Goal: Transaction & Acquisition: Purchase product/service

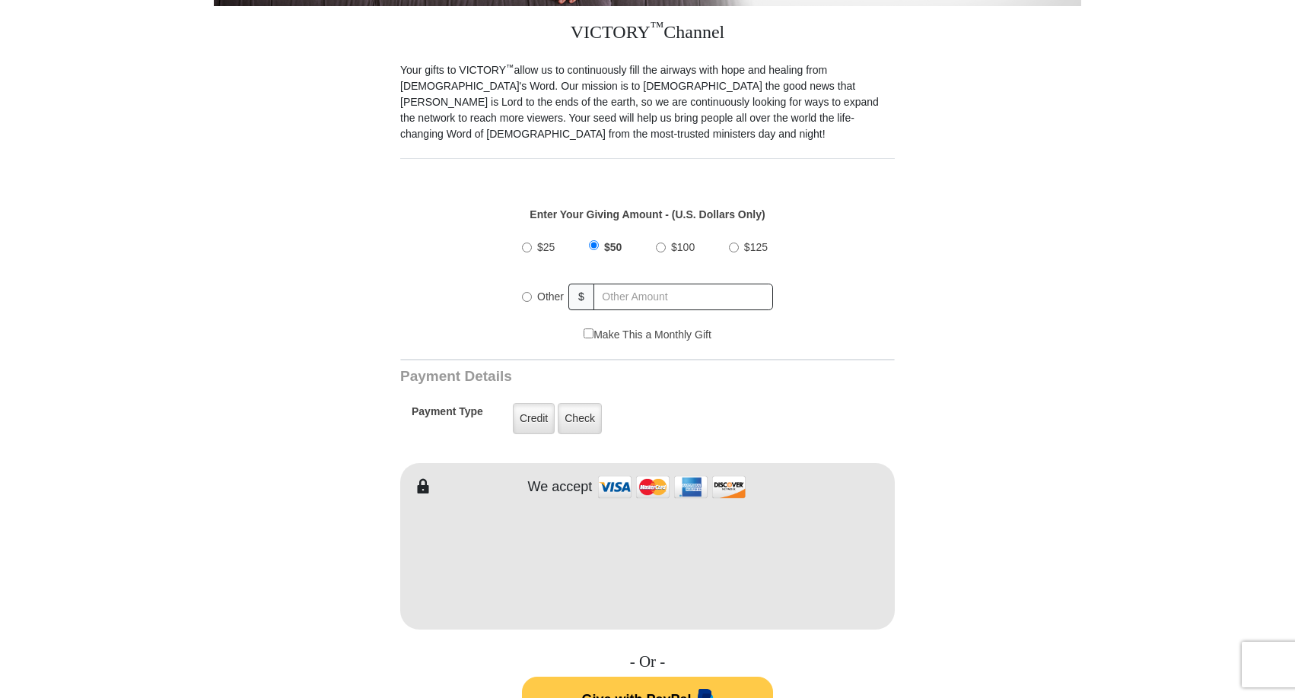
scroll to position [425, 0]
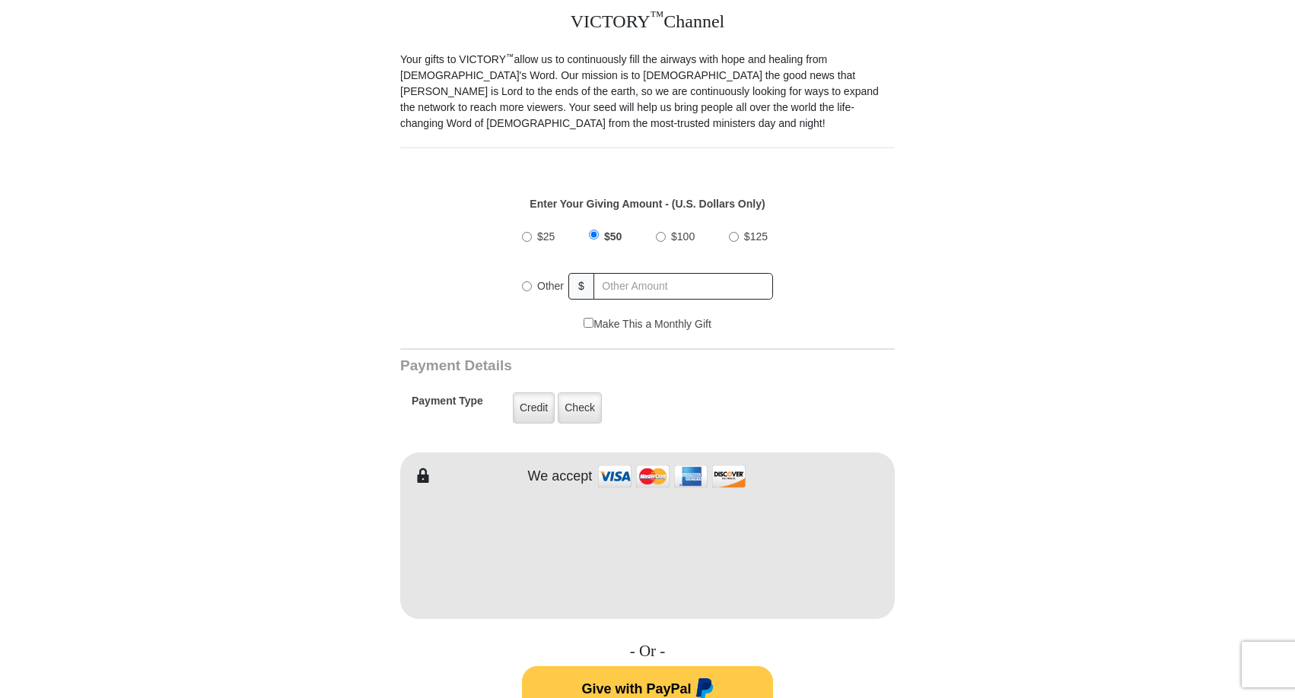
click at [526, 289] on input "Other" at bounding box center [527, 286] width 10 height 10
radio input "true"
type input "20"
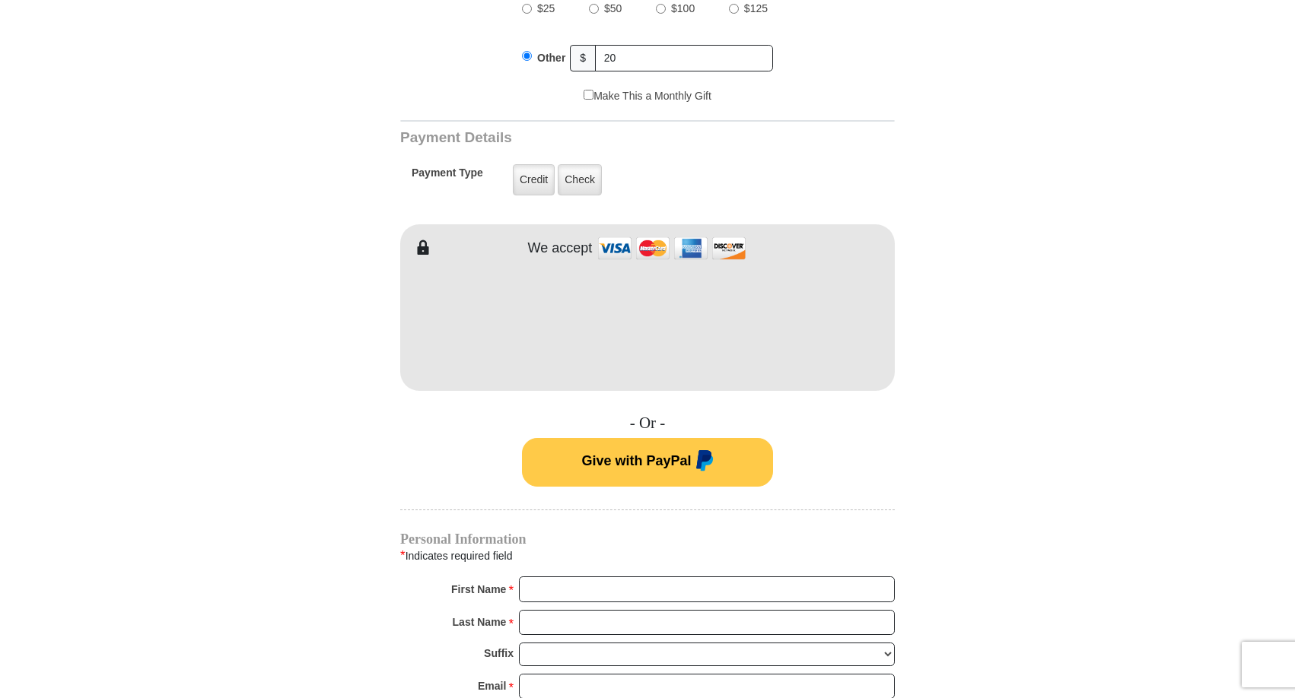
scroll to position [684, 0]
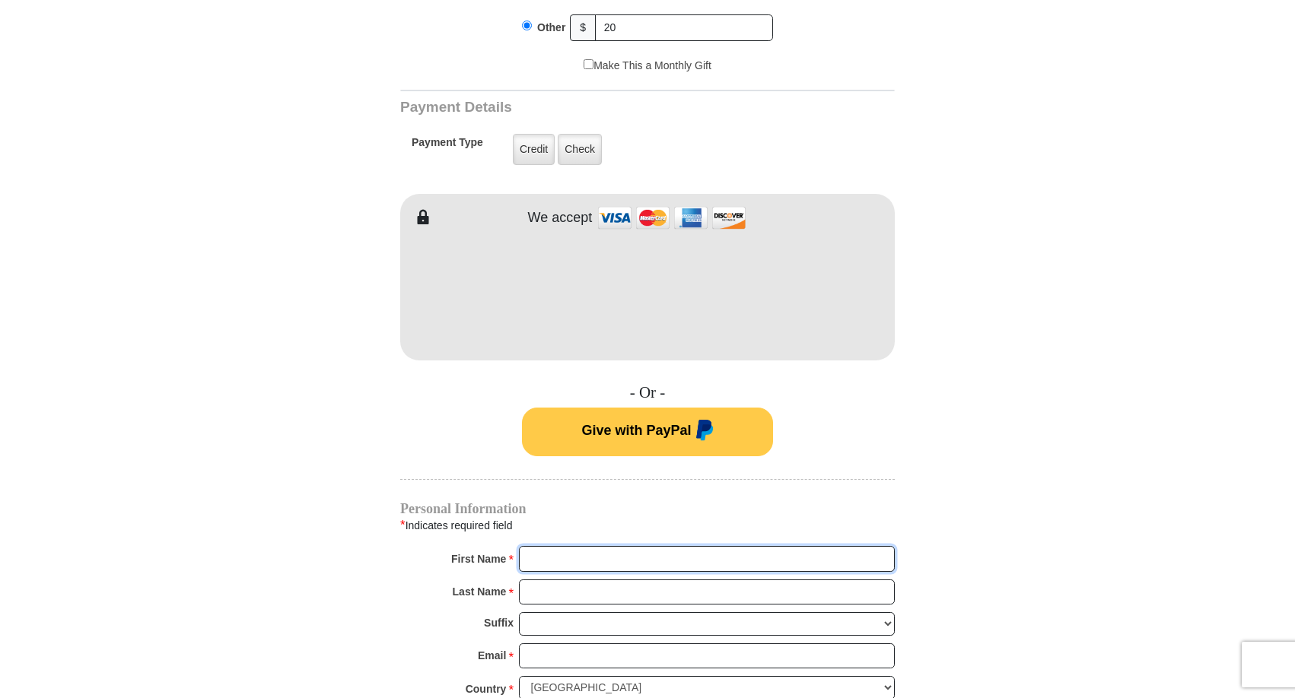
click at [873, 556] on input "First Name *" at bounding box center [707, 559] width 376 height 26
click at [880, 557] on input "First Name *" at bounding box center [707, 559] width 376 height 26
click at [883, 557] on input "First Name *" at bounding box center [707, 559] width 376 height 26
click at [873, 555] on input "First Name *" at bounding box center [707, 559] width 376 height 26
type input "[PERSON_NAME]"
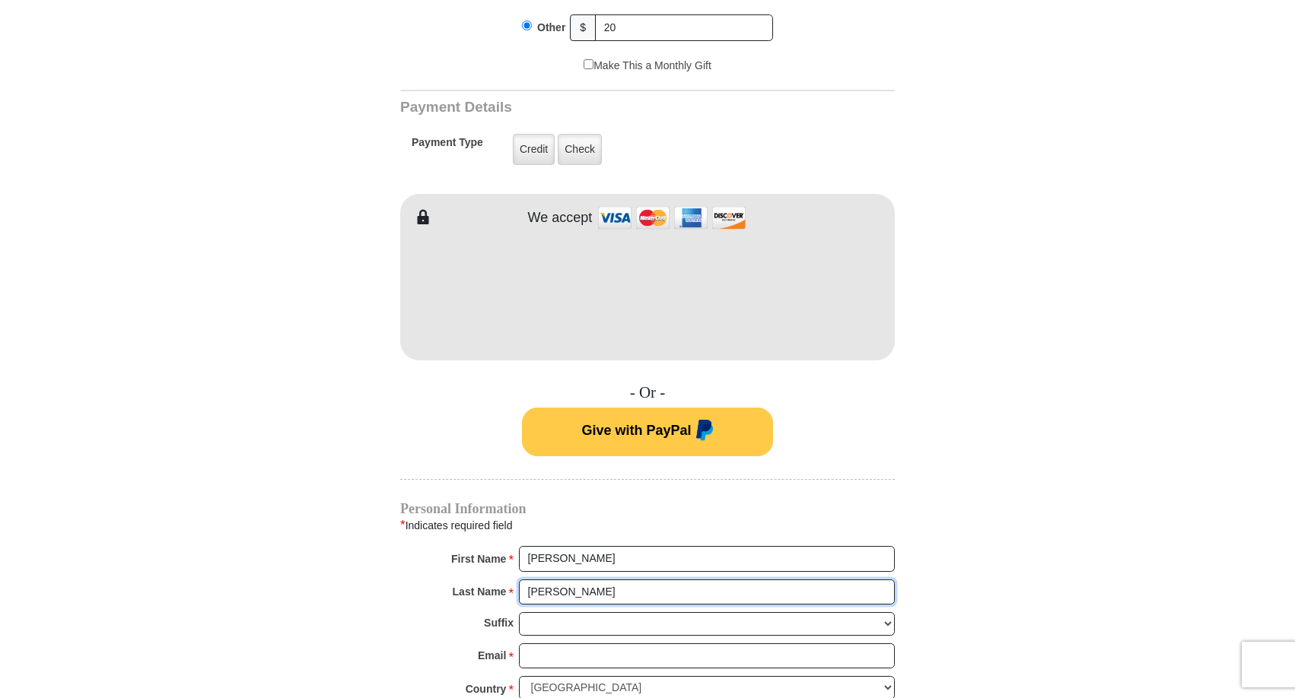
type input "[PERSON_NAME]"
type input "[EMAIL_ADDRESS][DOMAIN_NAME]"
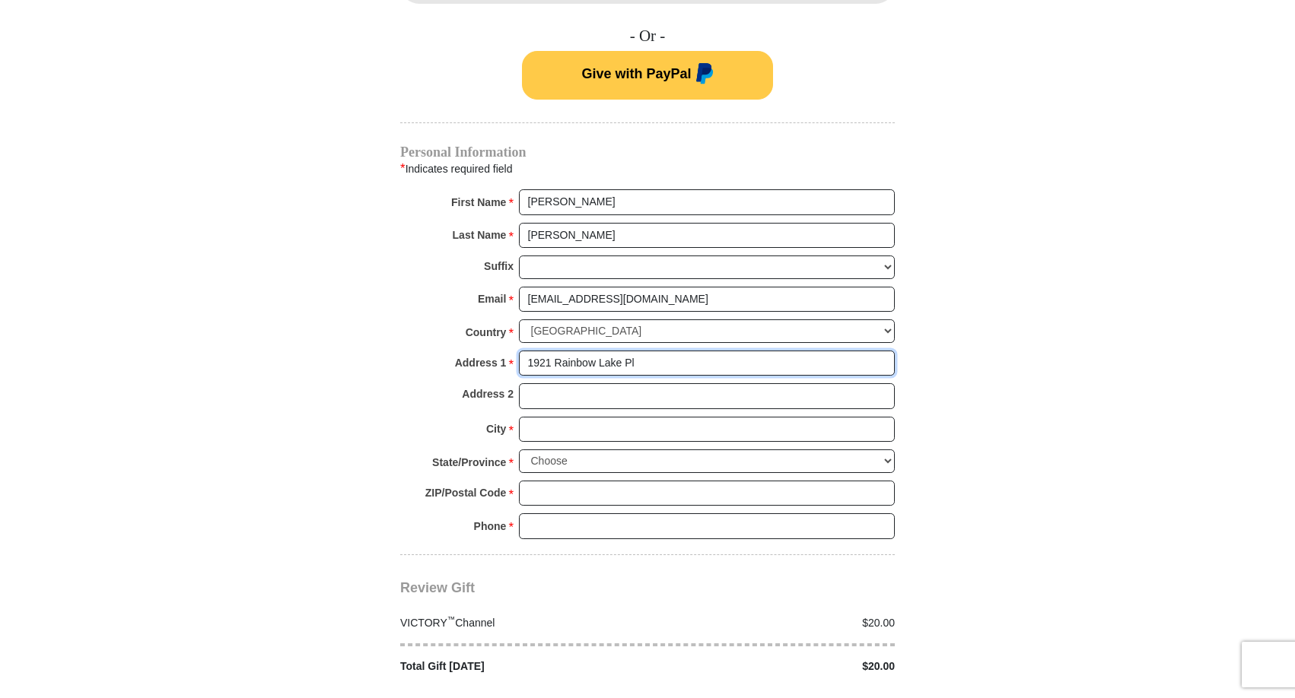
type input "1921 Rainbow Lake Pl"
type input "Apt 22"
type input "Lakeside"
select select "AZ"
type input "85929"
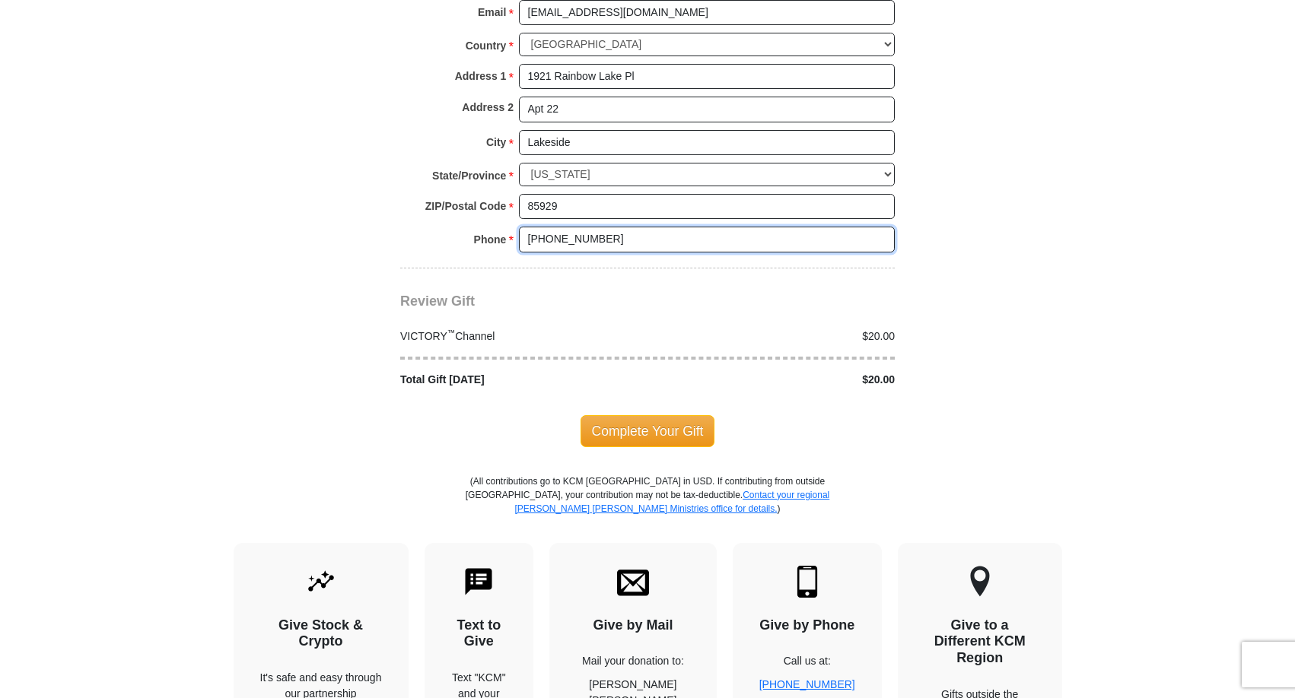
scroll to position [1342, 0]
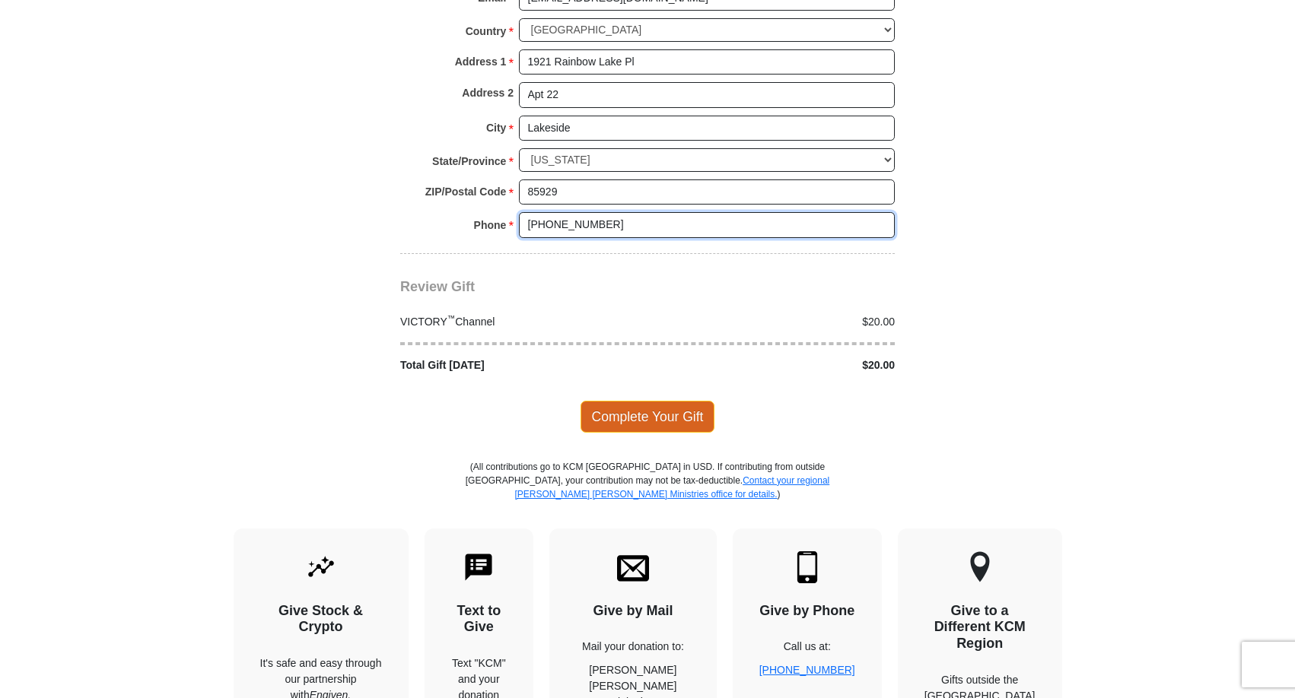
type input "[PHONE_NUMBER]"
click at [639, 401] on span "Complete Your Gift" at bounding box center [647, 417] width 135 height 32
